Goal: Information Seeking & Learning: Learn about a topic

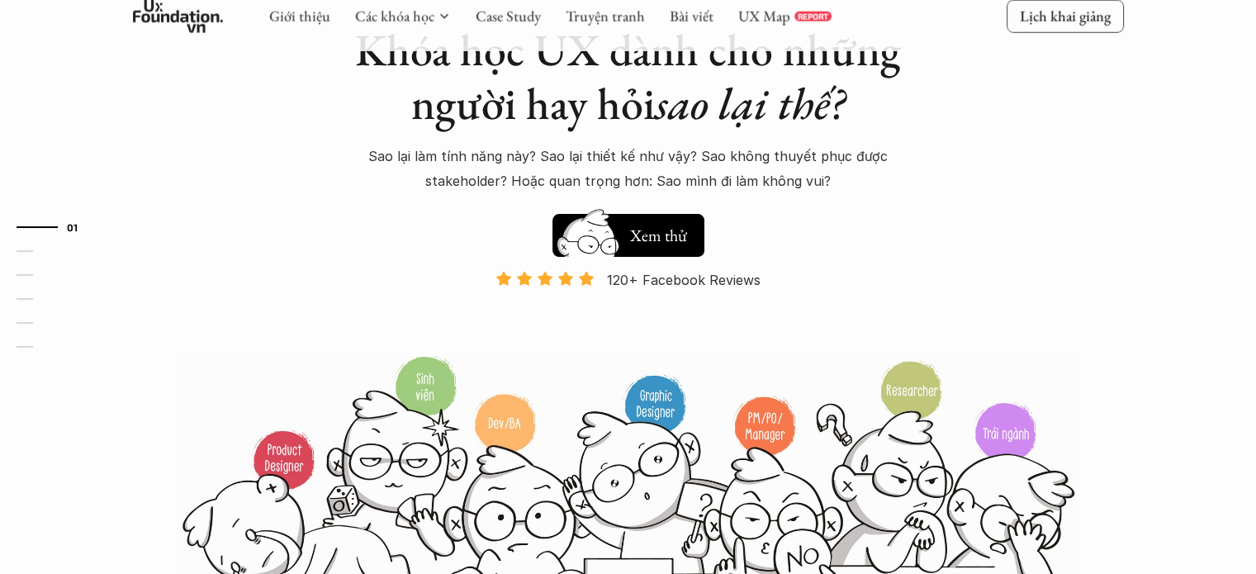
scroll to position [248, 0]
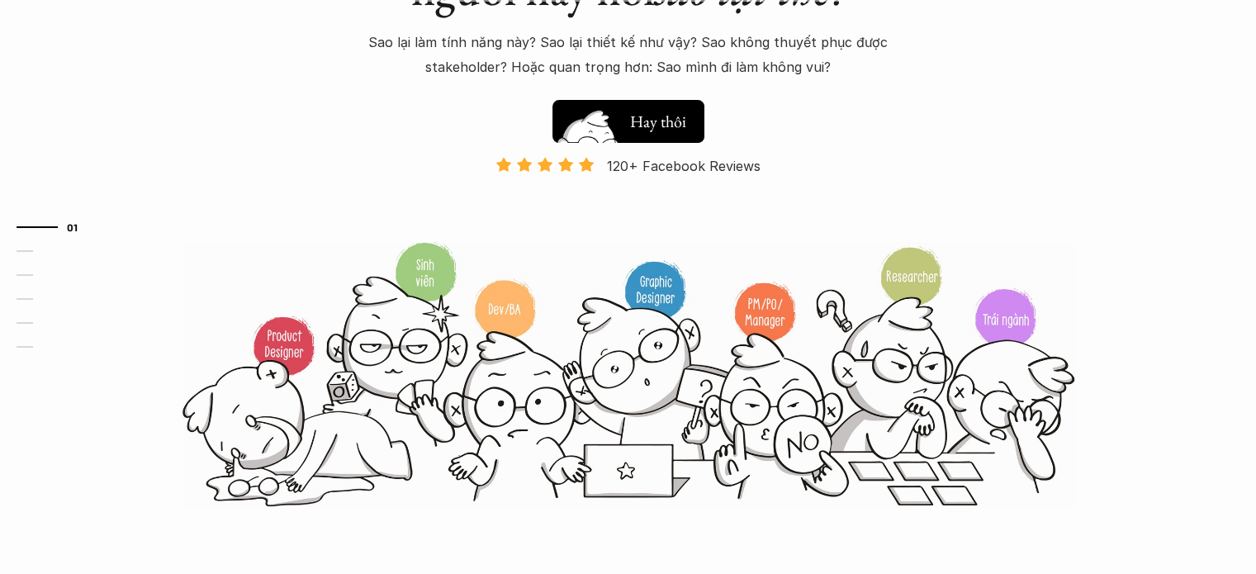
click at [647, 121] on h5 "Xem thử" at bounding box center [658, 118] width 57 height 23
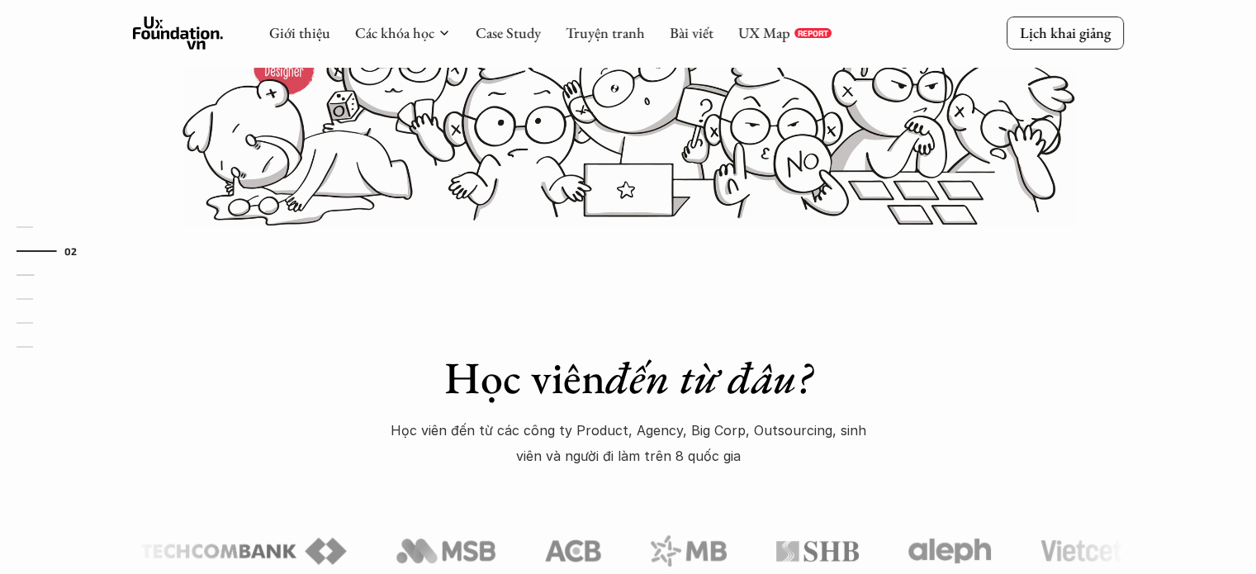
scroll to position [354, 0]
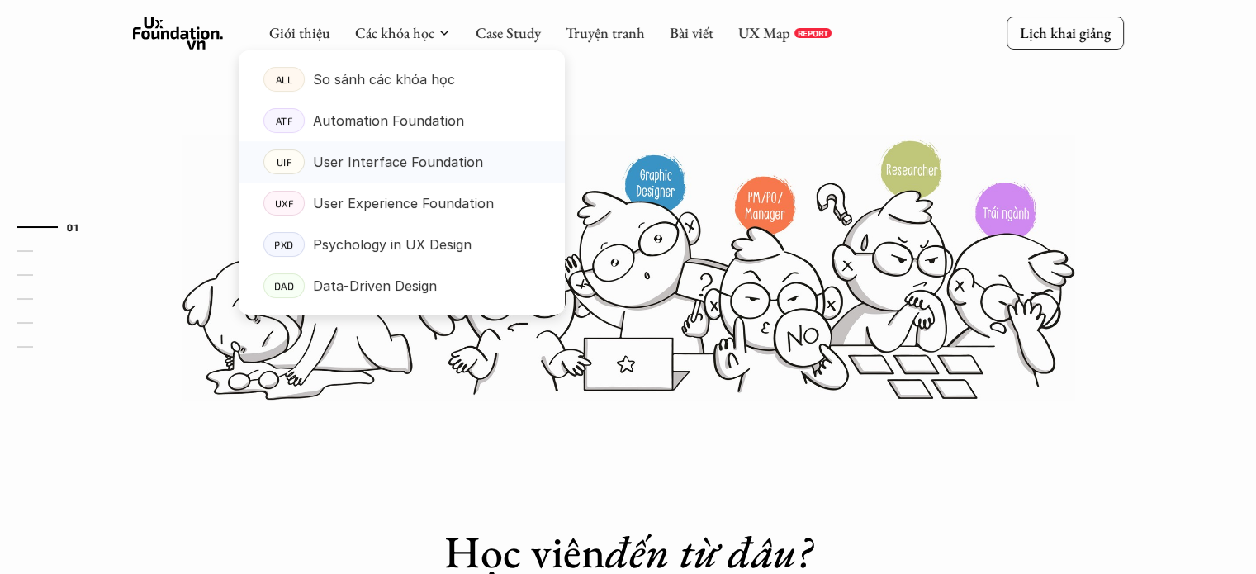
click at [406, 168] on p "User Interface Foundation" at bounding box center [398, 161] width 170 height 25
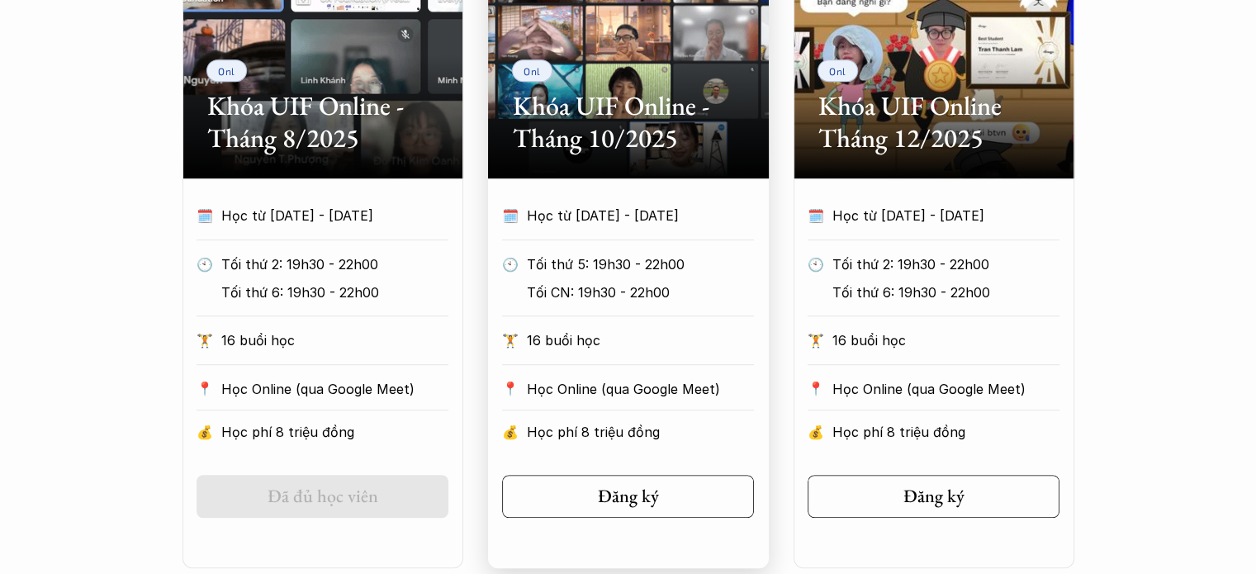
scroll to position [908, 0]
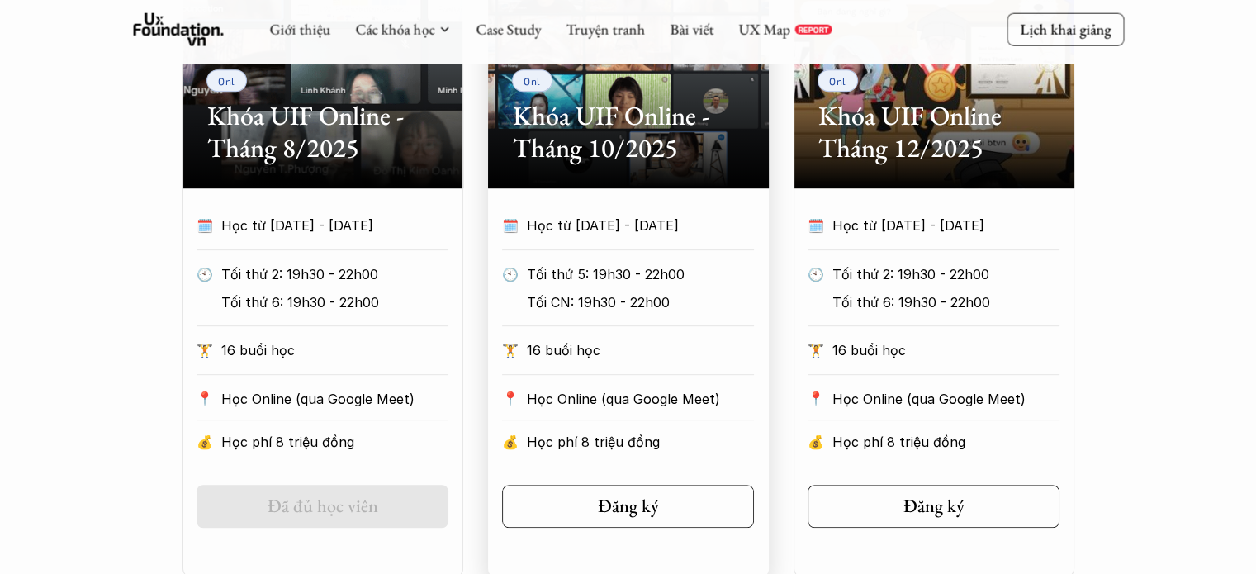
click at [647, 104] on h2 "Khóa UIF Online - Tháng 10/2025" at bounding box center [628, 132] width 231 height 64
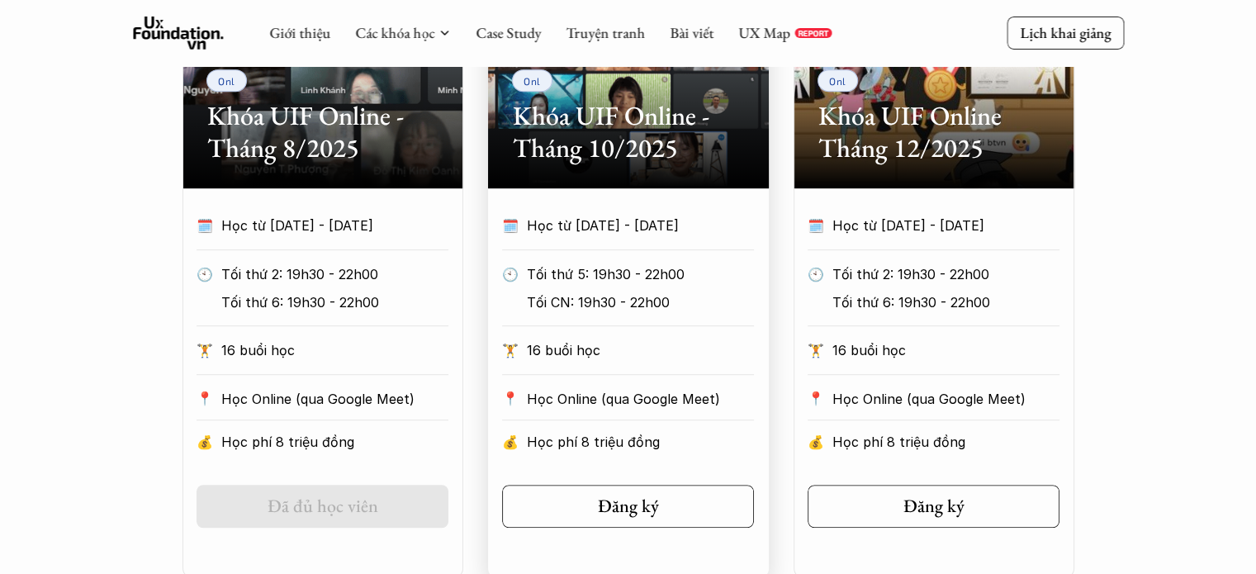
click at [616, 138] on h2 "Khóa UIF Online - Tháng 10/2025" at bounding box center [628, 132] width 231 height 64
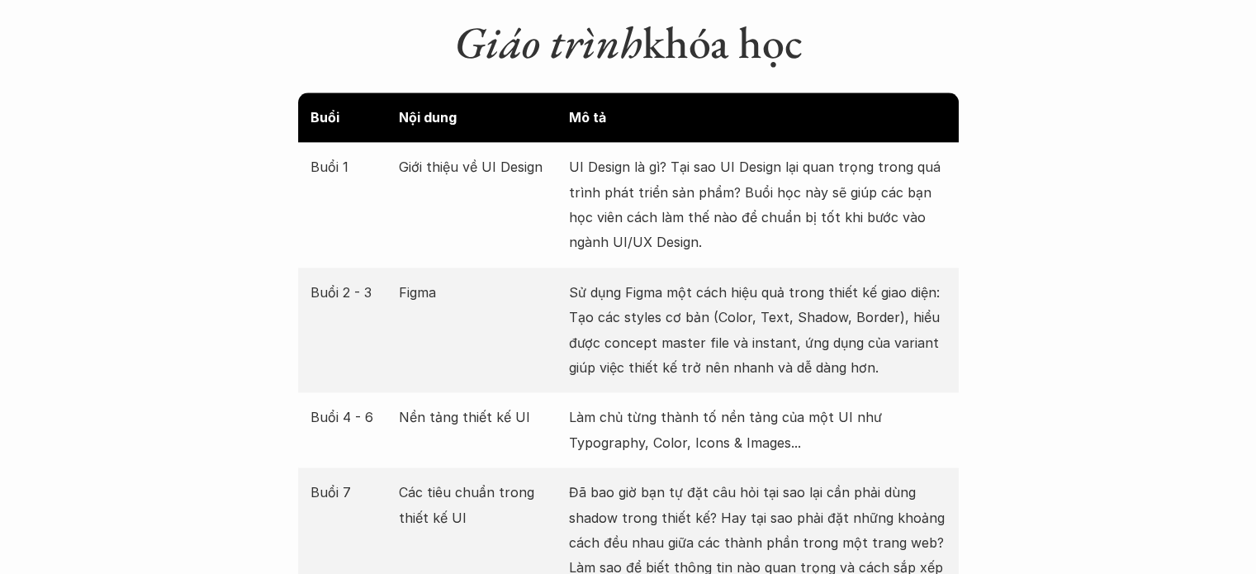
scroll to position [2229, 0]
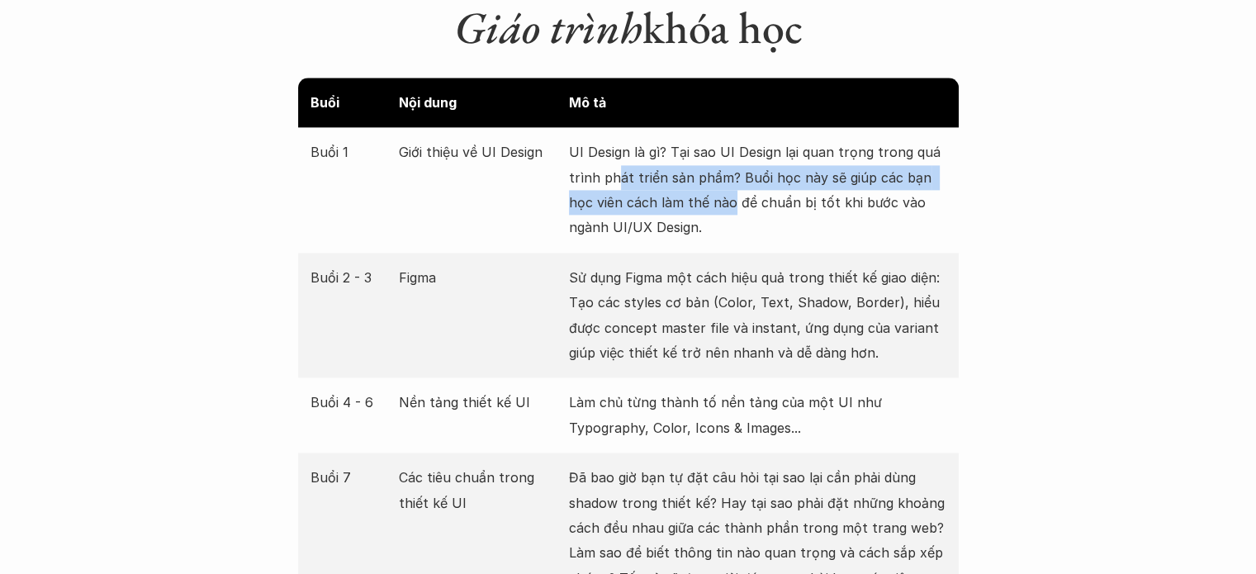
drag, startPoint x: 616, startPoint y: 150, endPoint x: 732, endPoint y: 184, distance: 121.2
click at [732, 184] on p "UI Design là gì? Tại sao UI Design lại quan trọng trong quá trình phát triển sả…" at bounding box center [757, 190] width 377 height 101
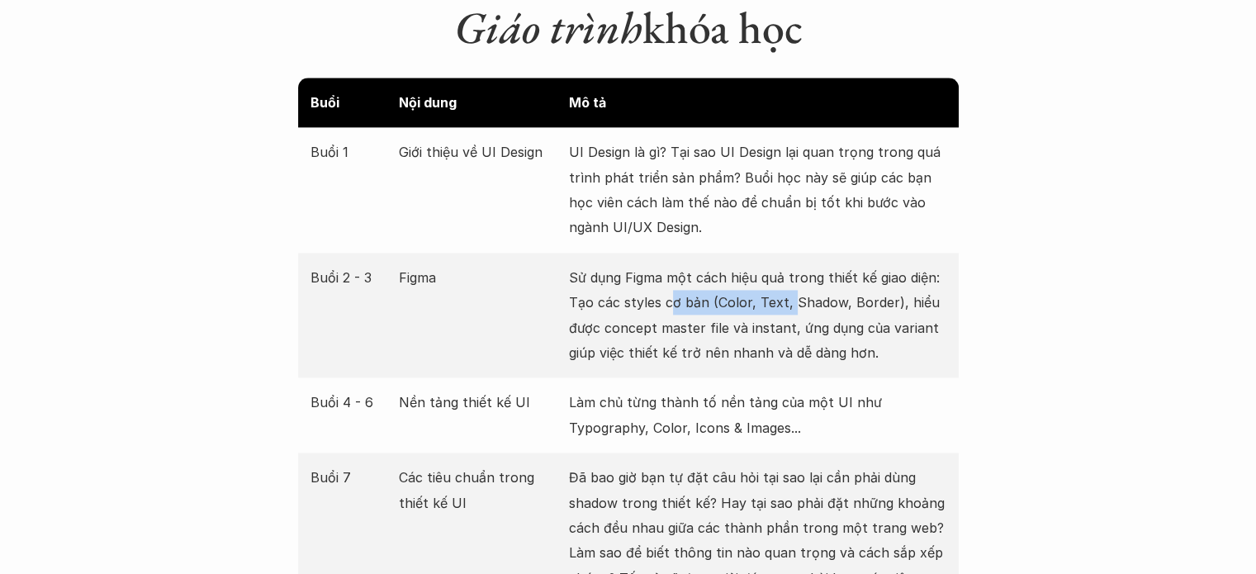
click at [787, 280] on p "Sử dụng Figma một cách hiệu quả trong thiết kế giao diện: Tạo các styles cơ bản…" at bounding box center [757, 315] width 377 height 101
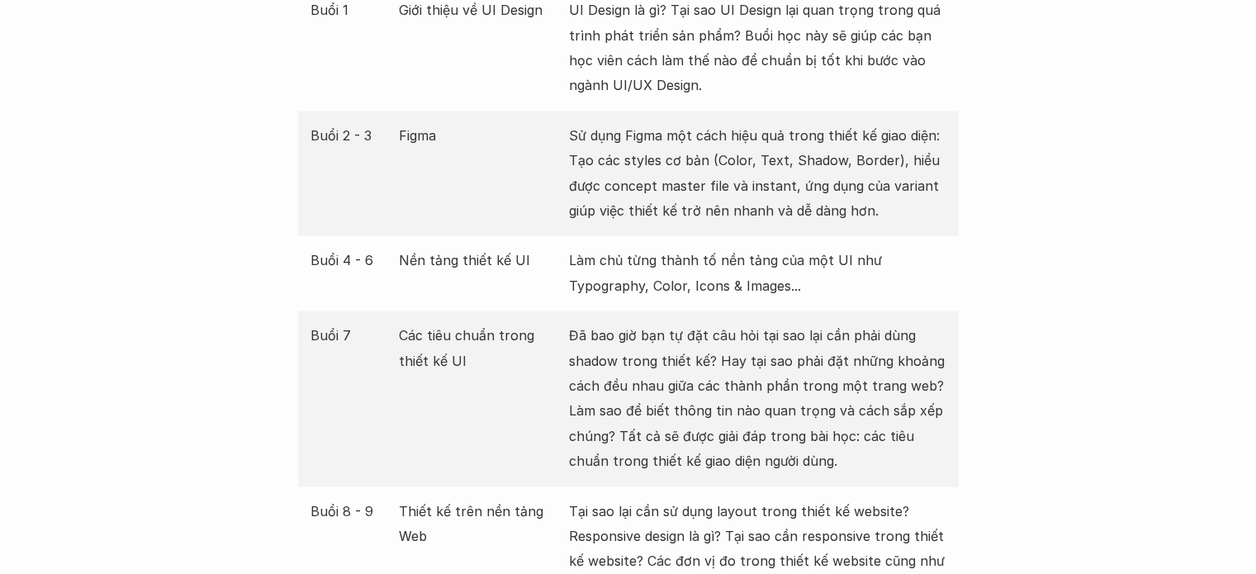
scroll to position [2395, 0]
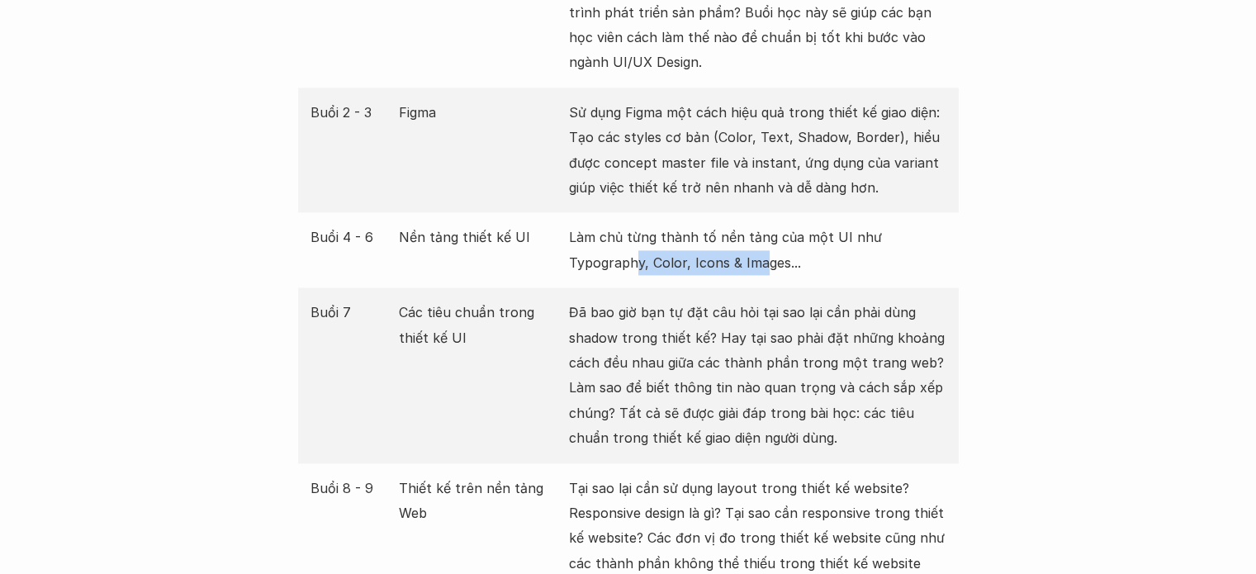
drag, startPoint x: 634, startPoint y: 233, endPoint x: 762, endPoint y: 237, distance: 128.1
click at [762, 237] on p "Làm chủ từng thành tố nền tảng của một UI như Typography, Color, Icons & Images…" at bounding box center [757, 250] width 377 height 50
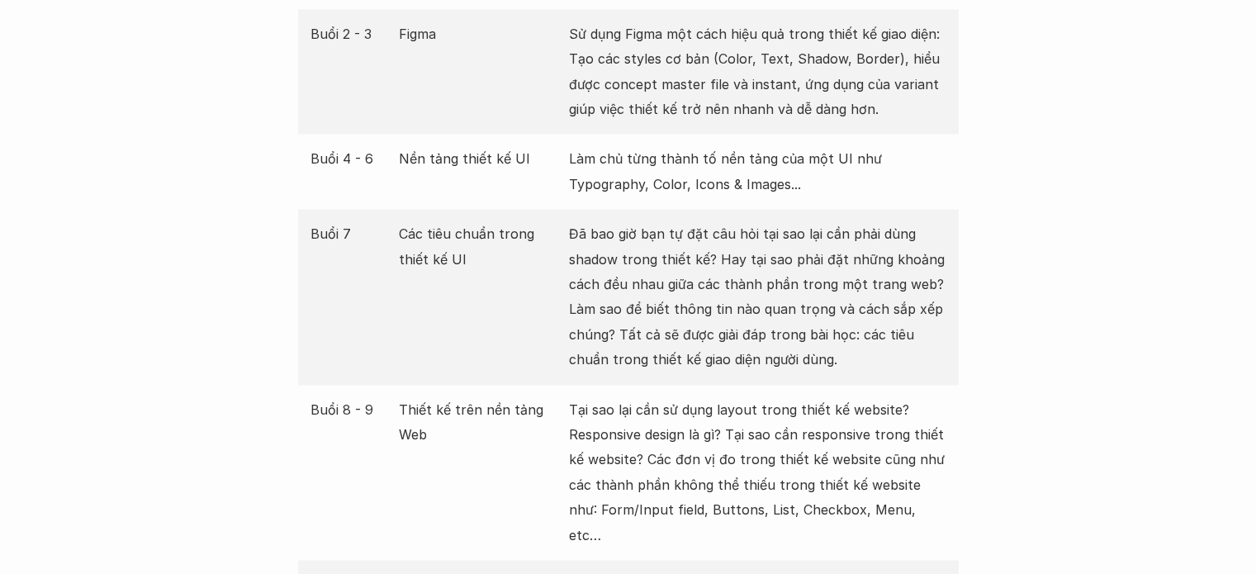
scroll to position [2477, 0]
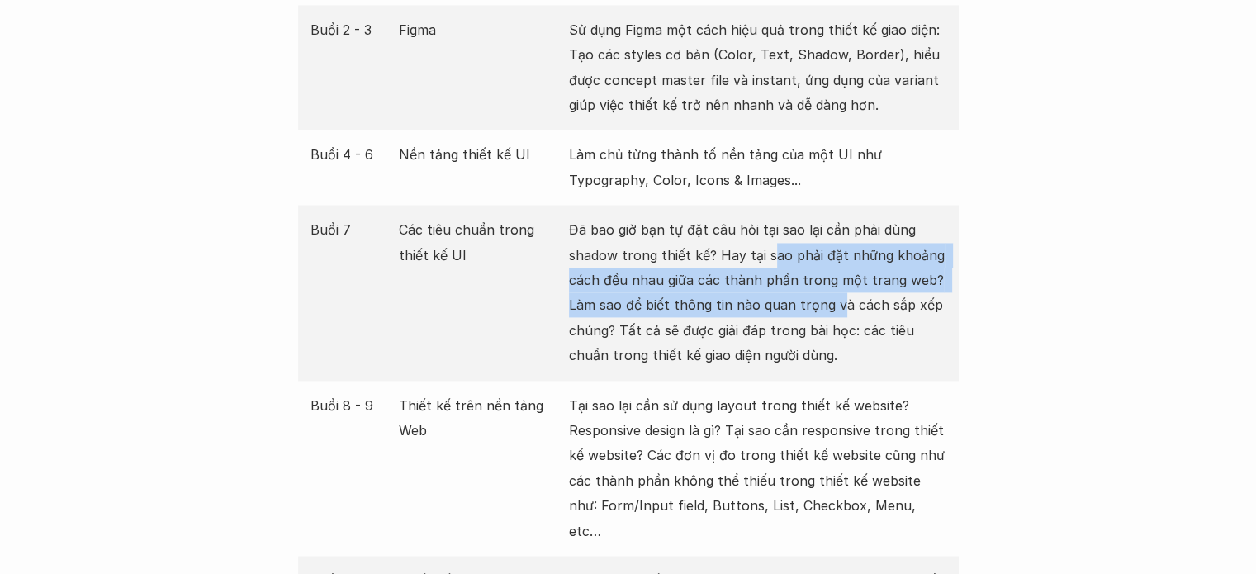
drag, startPoint x: 836, startPoint y: 242, endPoint x: 834, endPoint y: 274, distance: 32.3
click at [834, 274] on p "Đã bao giờ bạn tự đặt câu hỏi tại sao lại cần phải dùng shadow trong thiết kế? …" at bounding box center [757, 292] width 377 height 150
click at [833, 273] on p "Đã bao giờ bạn tự đặt câu hỏi tại sao lại cần phải dùng shadow trong thiết kế? …" at bounding box center [757, 292] width 377 height 150
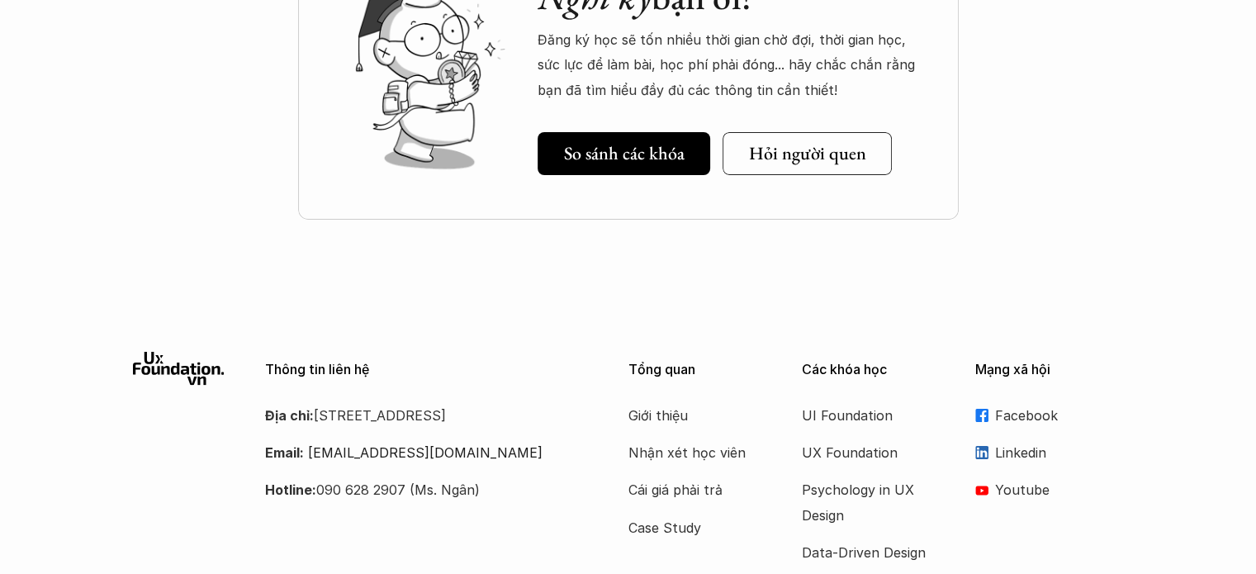
scroll to position [6071, 0]
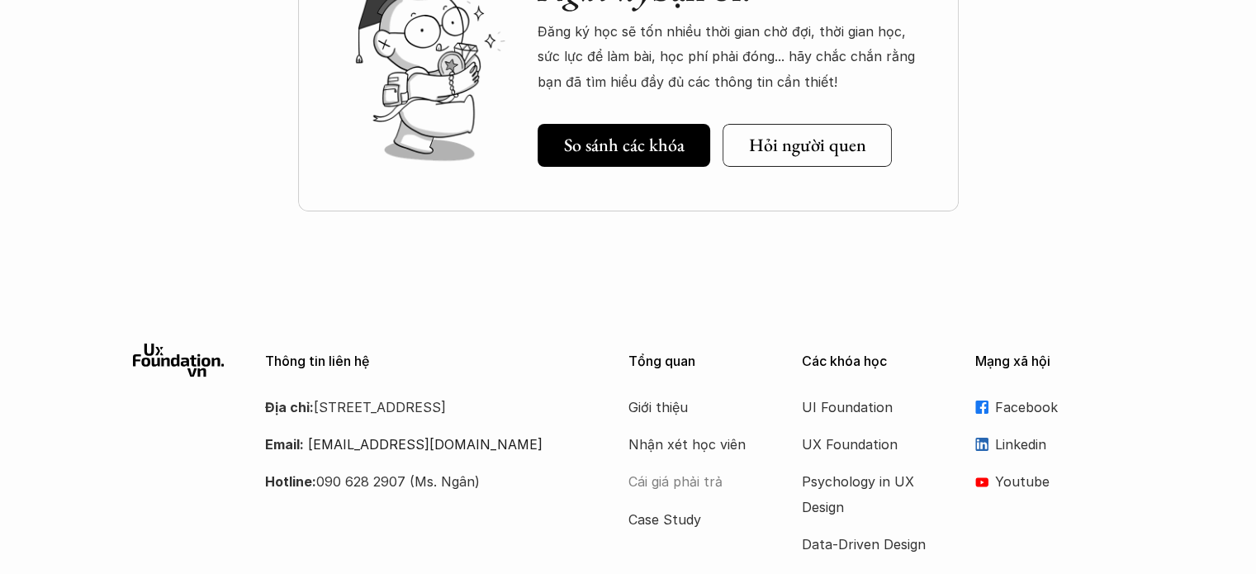
click at [687, 469] on p "Cái giá phải trả" at bounding box center [694, 481] width 132 height 25
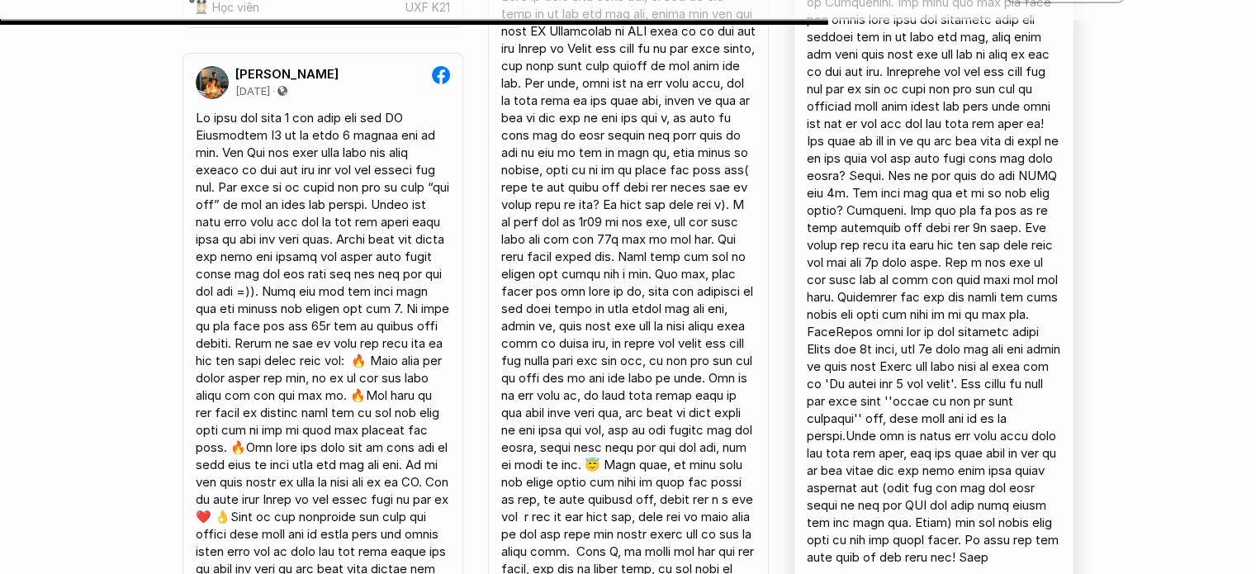
scroll to position [11907, 0]
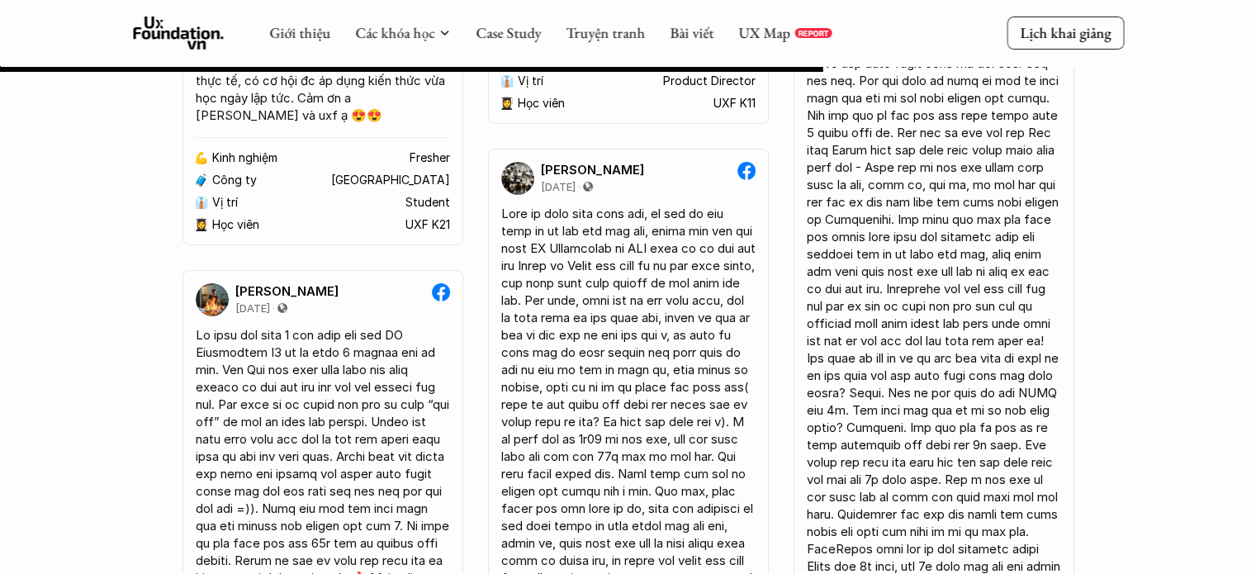
scroll to position [6071, 0]
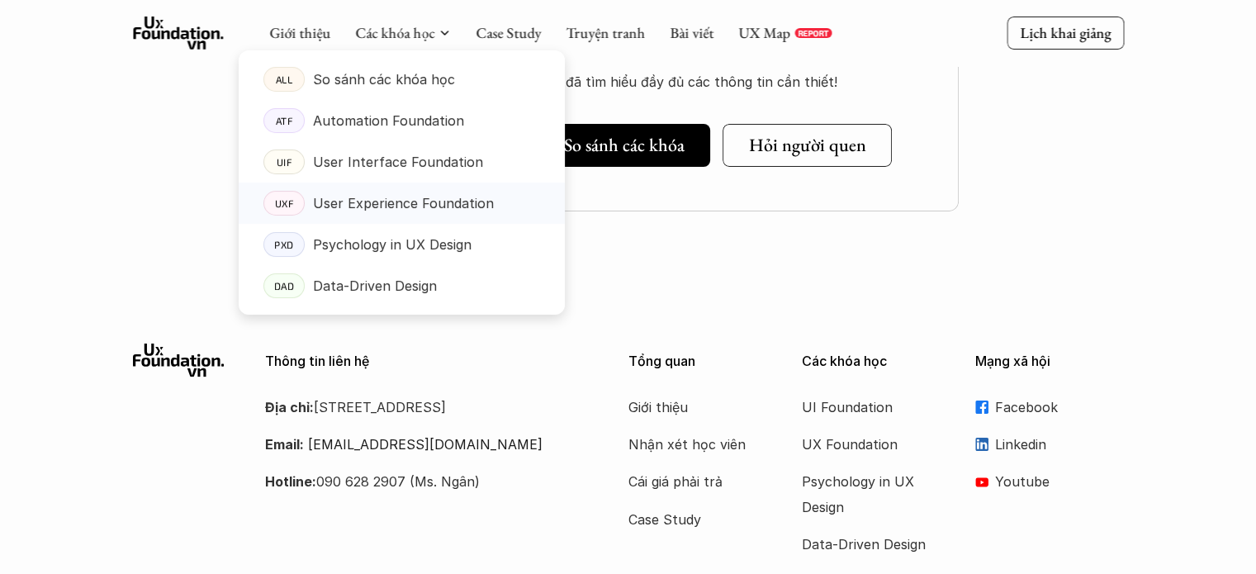
click at [372, 212] on p "User Experience Foundation" at bounding box center [403, 203] width 181 height 25
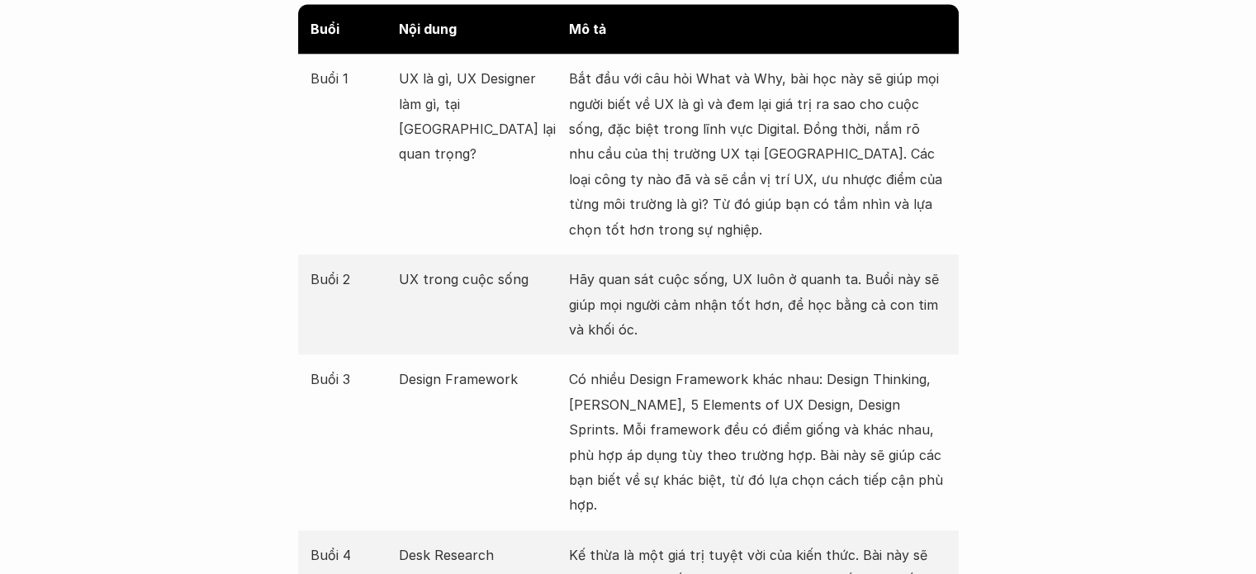
scroll to position [1982, 0]
